Goal: Find specific page/section: Find specific page/section

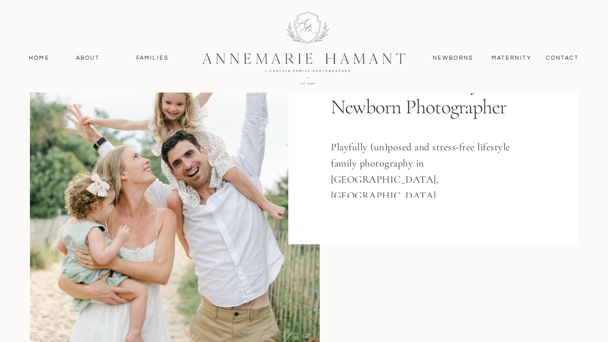
scroll to position [172, 0]
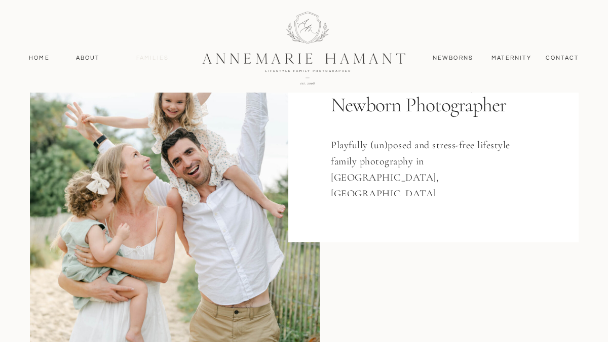
click at [149, 60] on nav "Families" at bounding box center [153, 58] width 46 height 9
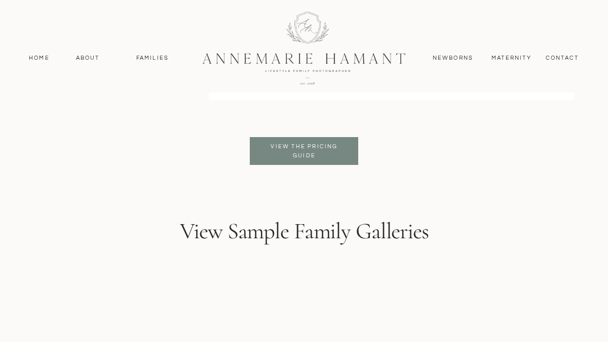
scroll to position [2508, 0]
click at [329, 145] on p "View the pricing guide" at bounding box center [304, 150] width 83 height 18
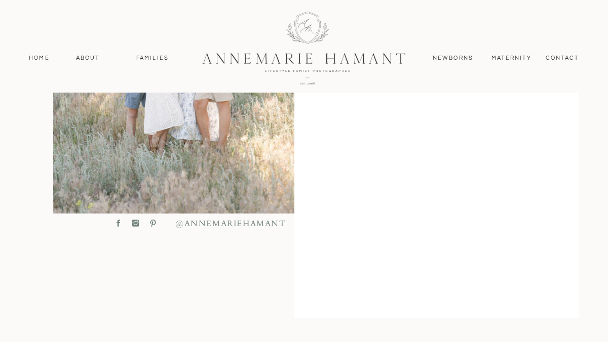
scroll to position [287, 0]
